Goal: Task Accomplishment & Management: Manage account settings

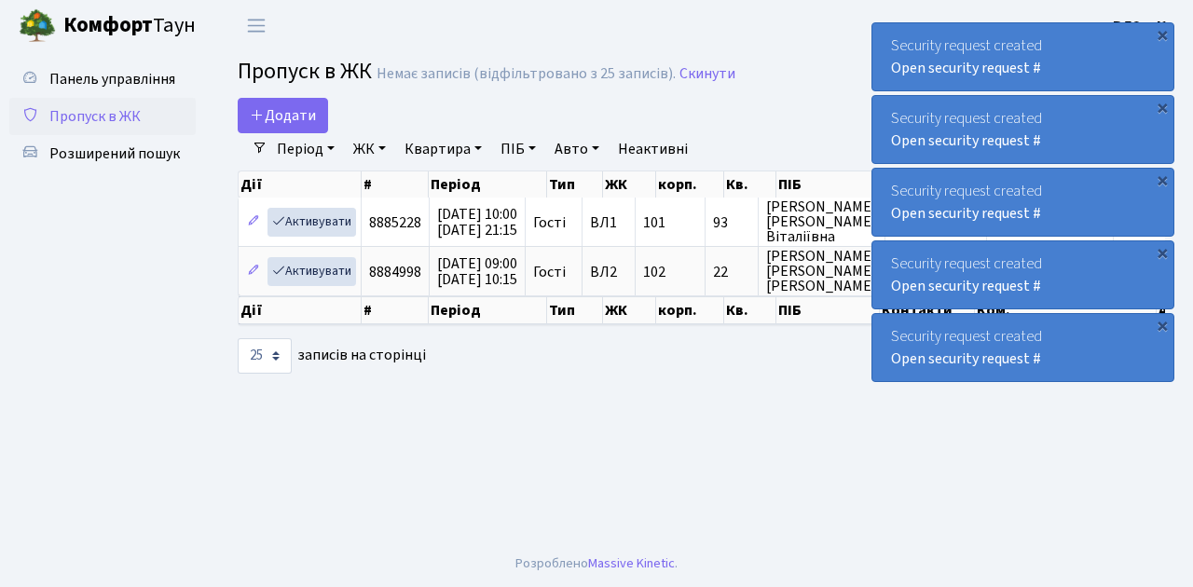
select select "25"
click at [82, 116] on span "Пропуск в ЖК" at bounding box center [94, 116] width 91 height 20
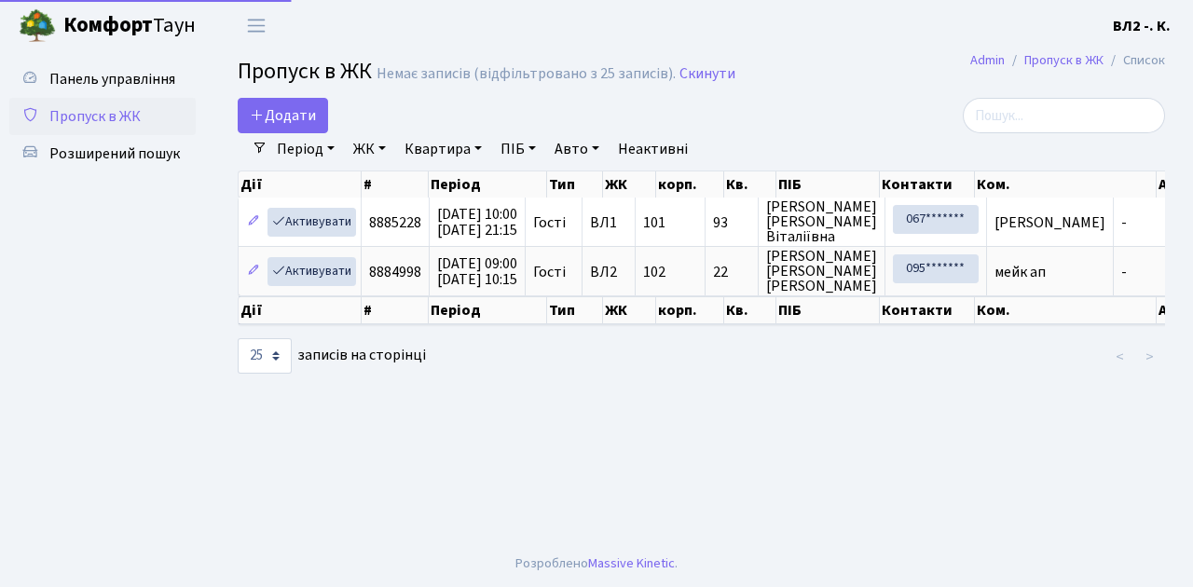
select select "25"
click at [501, 398] on main "Admin Пропуск в ЖК Список Пропуск в ЖК Немає записів (відфільтровано з 25 запис…" at bounding box center [701, 295] width 983 height 489
click at [225, 246] on div "Дії # Період Тип ЖК корп. Кв. ПІБ Контакти Ком. Авто Дії # Період Тип ЖК корп. …" at bounding box center [701, 248] width 955 height 166
select select "25"
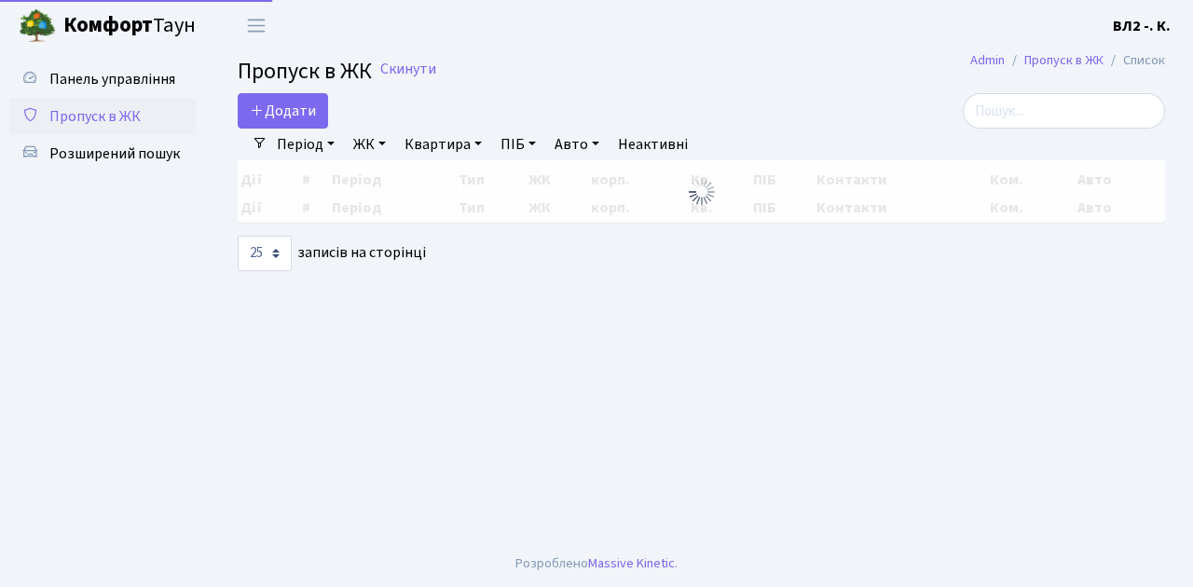
select select "25"
